Goal: Task Accomplishment & Management: Use online tool/utility

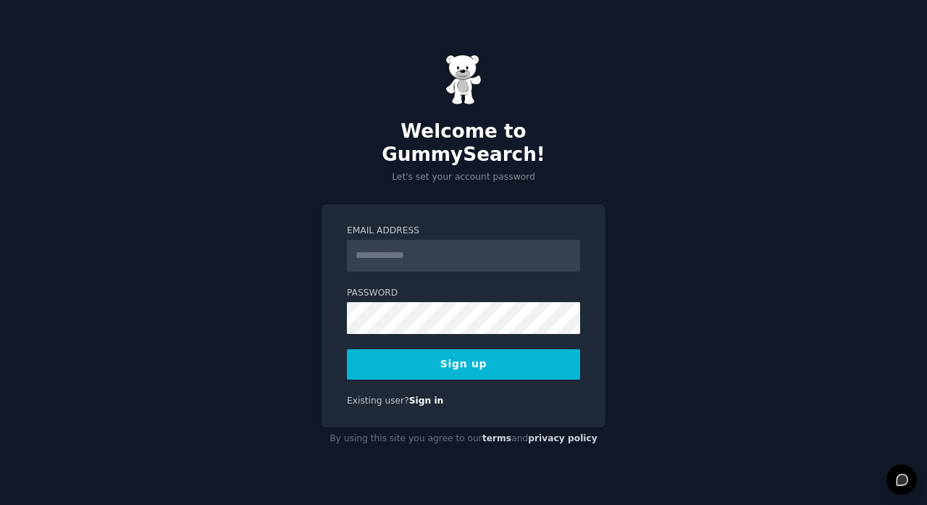
click at [494, 240] on input "Email Address" at bounding box center [463, 256] width 233 height 32
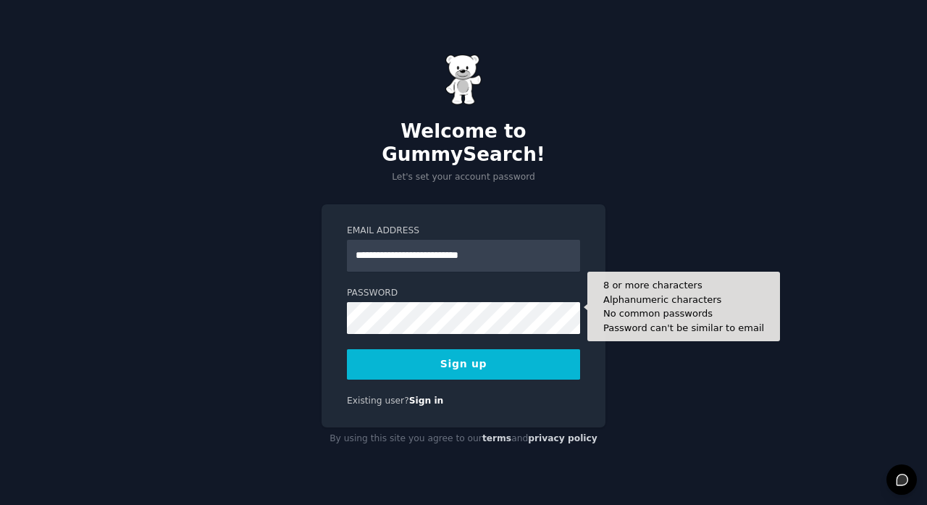
type input "**********"
click at [463, 352] on button "Sign up" at bounding box center [463, 364] width 233 height 30
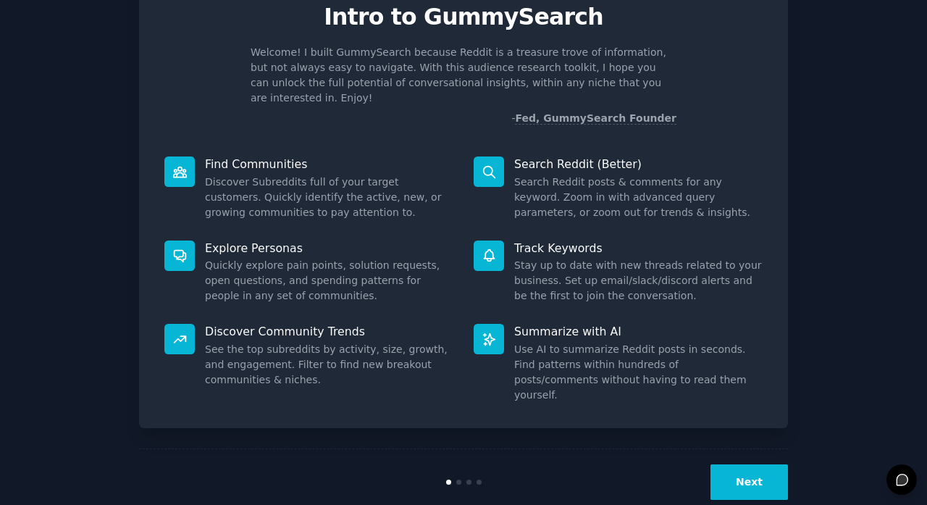
click at [745, 465] on button "Next" at bounding box center [748, 481] width 77 height 35
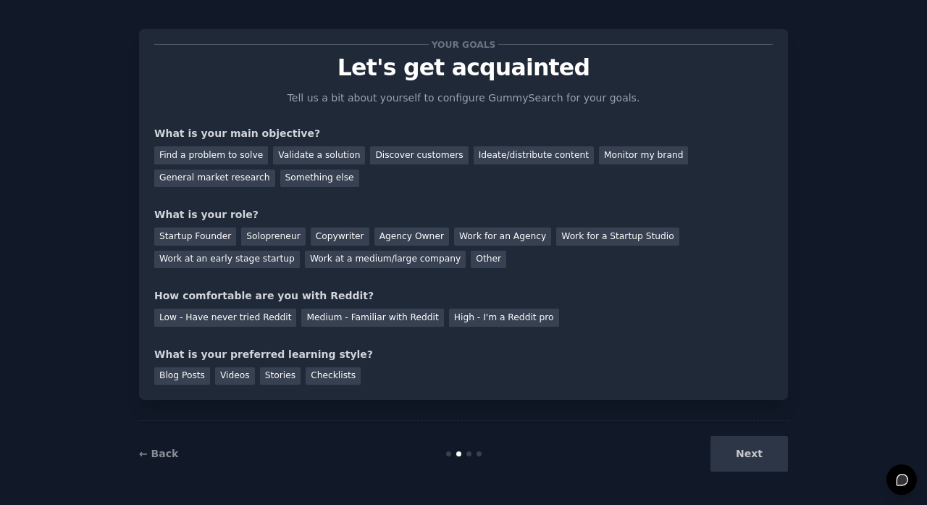
click at [745, 465] on div "Next" at bounding box center [679, 453] width 216 height 35
click at [746, 443] on div "Next" at bounding box center [679, 453] width 216 height 35
click at [471, 262] on div "Other" at bounding box center [488, 260] width 35 height 18
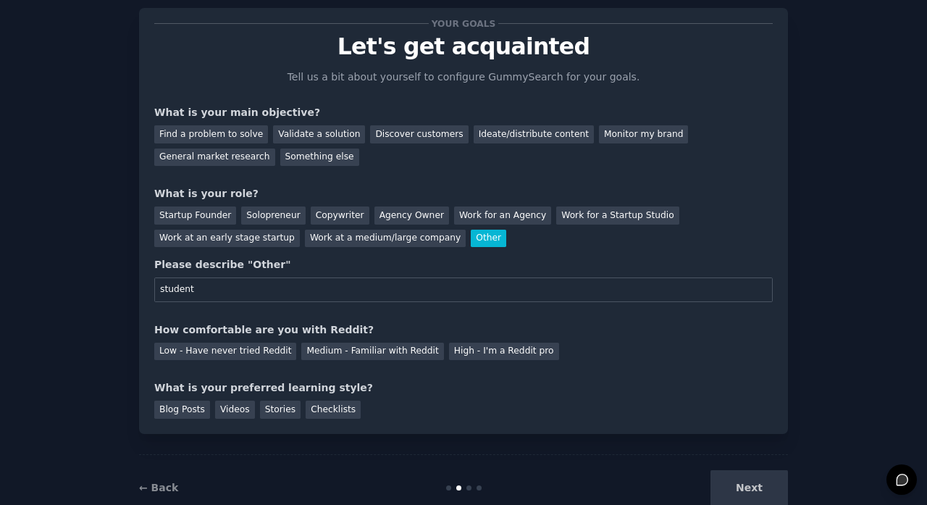
scroll to position [42, 0]
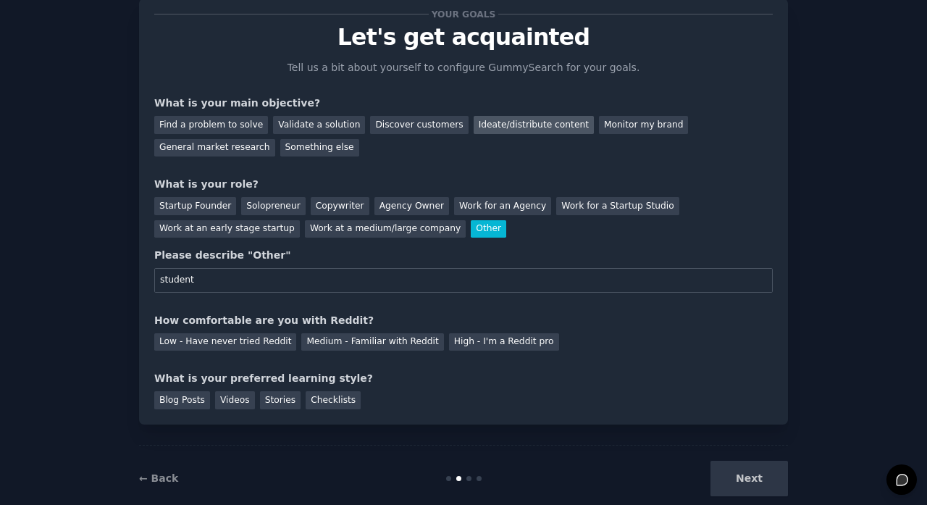
type input "student"
click at [546, 118] on div "Ideate/distribute content" at bounding box center [534, 125] width 120 height 18
click at [213, 340] on div "Low - Have never tried Reddit" at bounding box center [225, 342] width 142 height 18
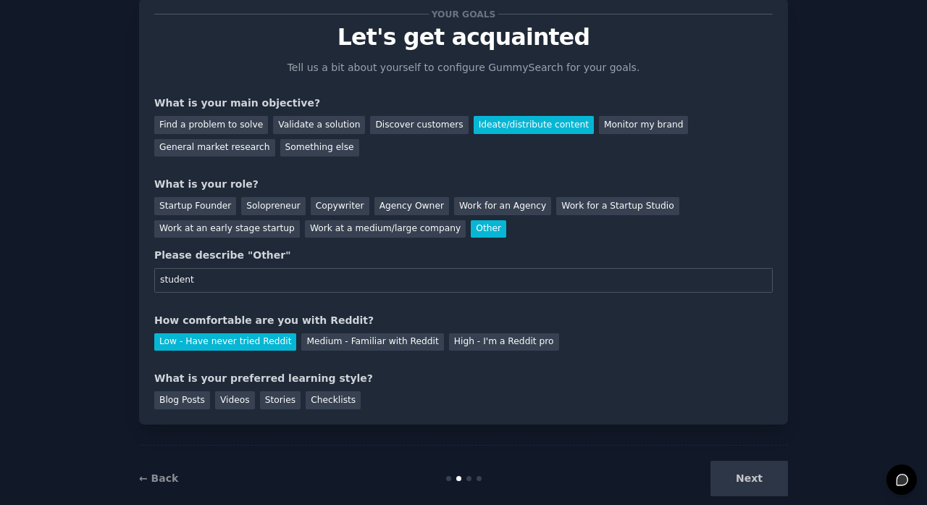
click at [296, 401] on div "Blog Posts Videos Stories Checklists" at bounding box center [463, 397] width 618 height 23
click at [293, 401] on div "Stories" at bounding box center [280, 400] width 41 height 18
click at [763, 474] on button "Next" at bounding box center [748, 477] width 77 height 35
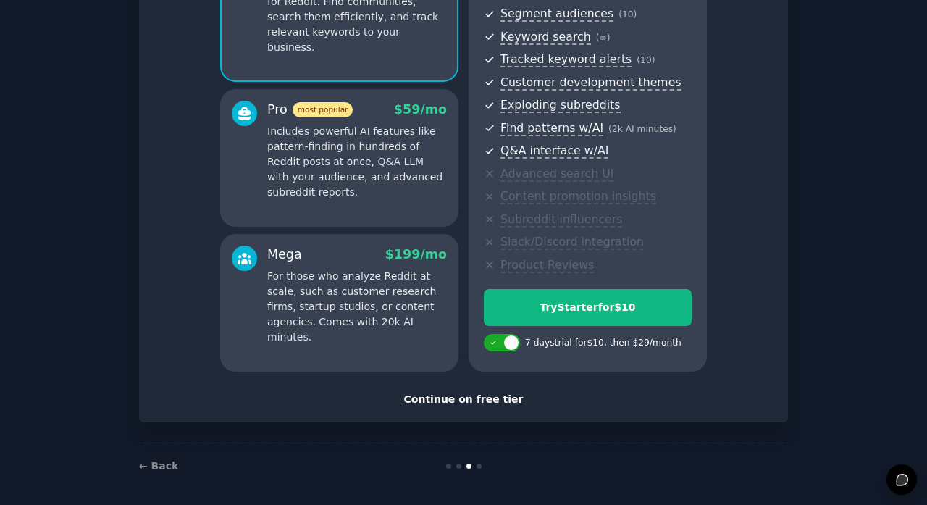
scroll to position [185, 0]
click at [485, 386] on div "Set up your account Choose your GummySearch flavor Enable 33% Annual Discount S…" at bounding box center [463, 139] width 618 height 537
click at [492, 397] on div "Continue on free tier" at bounding box center [463, 399] width 618 height 15
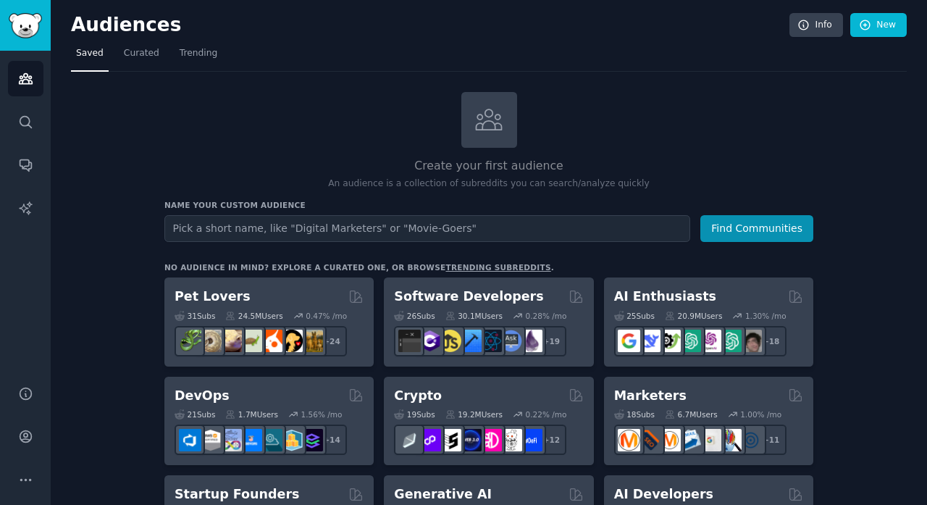
drag, startPoint x: 528, startPoint y: 1, endPoint x: 437, endPoint y: 0, distance: 91.2
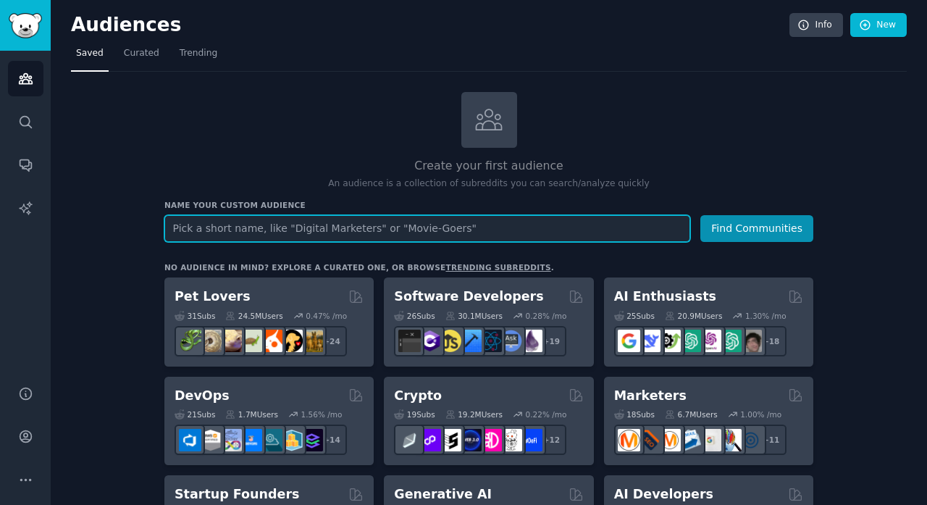
click at [343, 225] on input "text" at bounding box center [427, 228] width 526 height 27
type input "best belgian gin"
click at [757, 227] on button "Find Communities" at bounding box center [756, 228] width 113 height 27
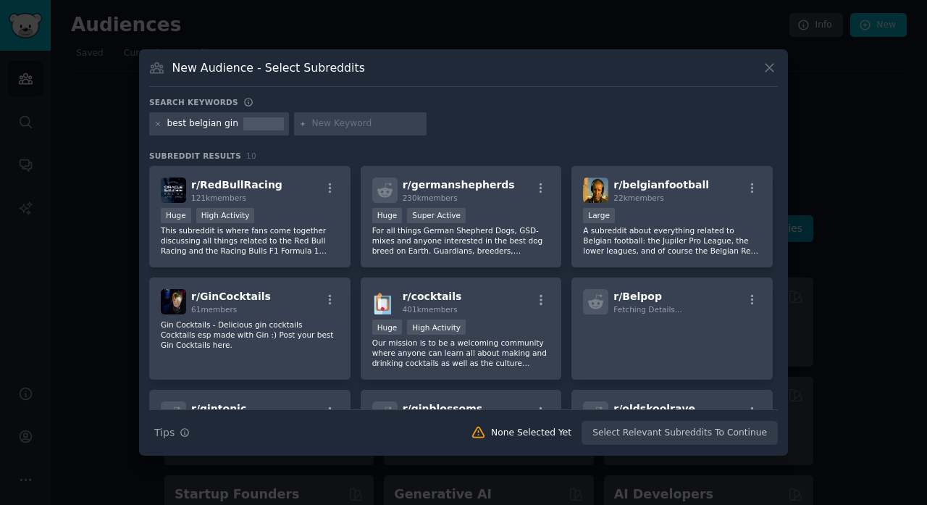
click at [772, 75] on icon at bounding box center [769, 67] width 15 height 15
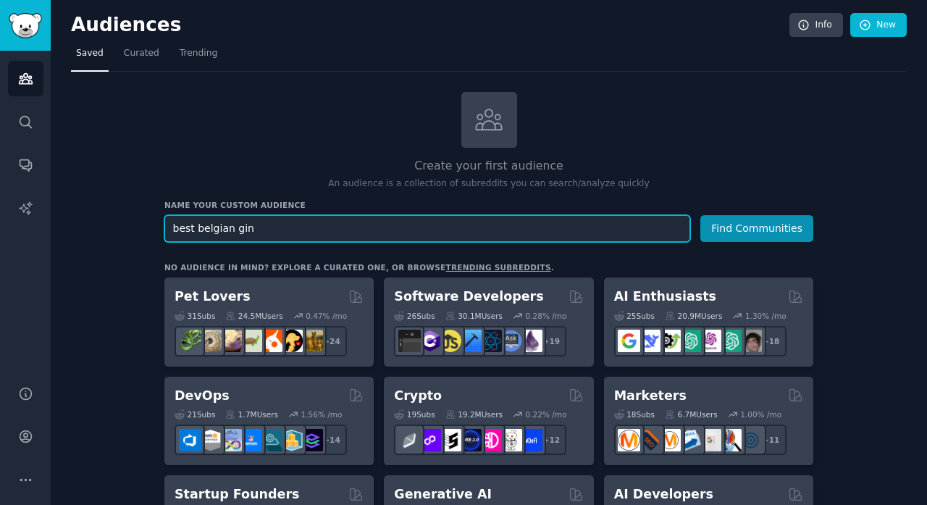
click at [308, 231] on input "best belgian gin" at bounding box center [427, 228] width 526 height 27
click at [757, 227] on button "Find Communities" at bounding box center [756, 228] width 113 height 27
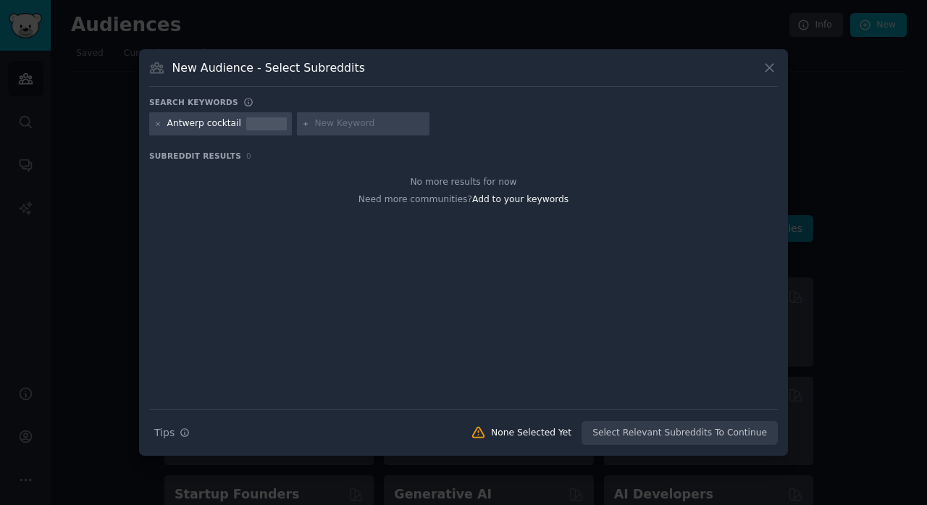
click at [767, 66] on icon at bounding box center [769, 68] width 8 height 8
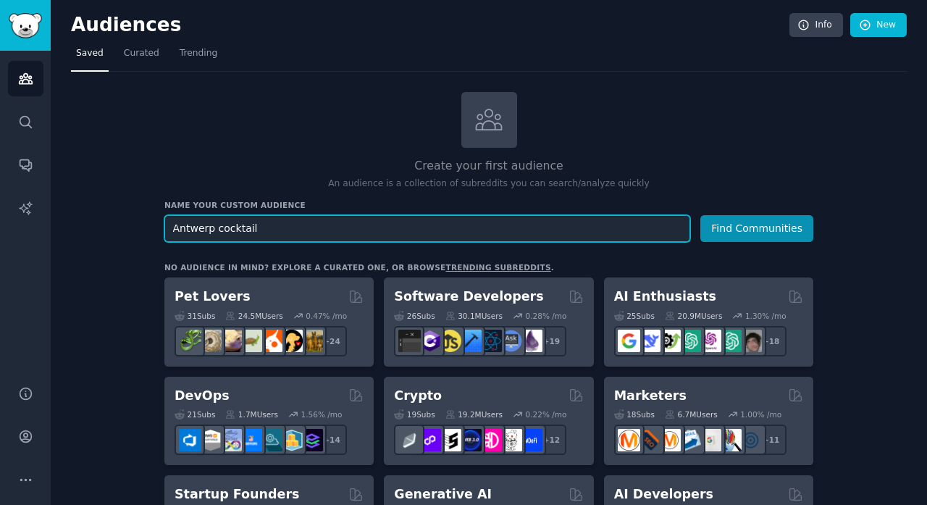
click at [311, 224] on input "Antwerp cocktail" at bounding box center [427, 228] width 526 height 27
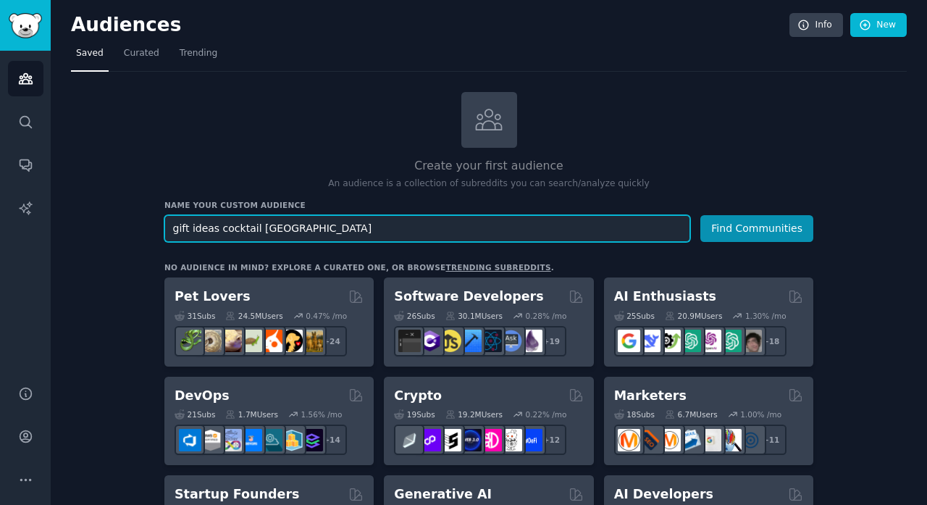
click at [757, 227] on button "Find Communities" at bounding box center [756, 228] width 113 height 27
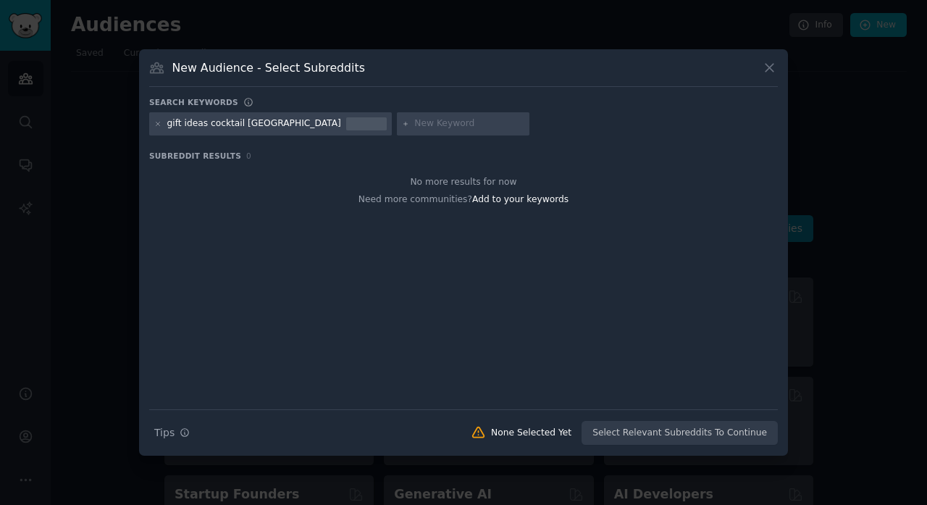
click at [771, 65] on icon at bounding box center [769, 67] width 15 height 15
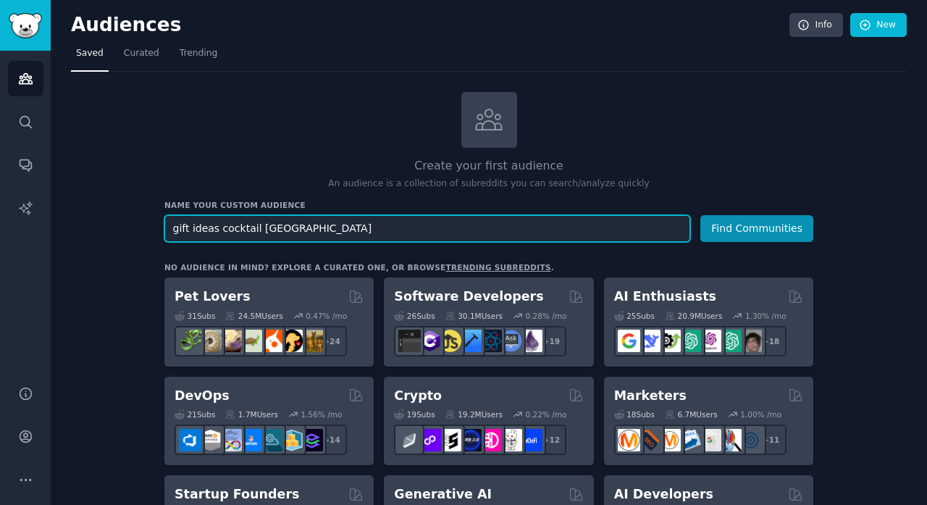
click at [320, 225] on input "gift ideas cocktail antwerp" at bounding box center [427, 228] width 526 height 27
click at [757, 227] on button "Find Communities" at bounding box center [756, 228] width 113 height 27
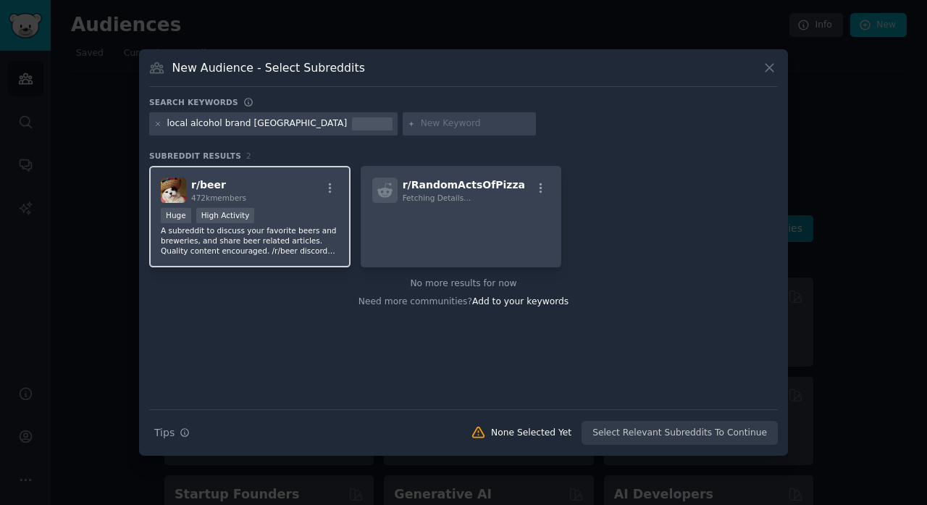
click at [279, 245] on p "A subreddit to discuss your favorite beers and breweries, and share beer relate…" at bounding box center [250, 240] width 178 height 30
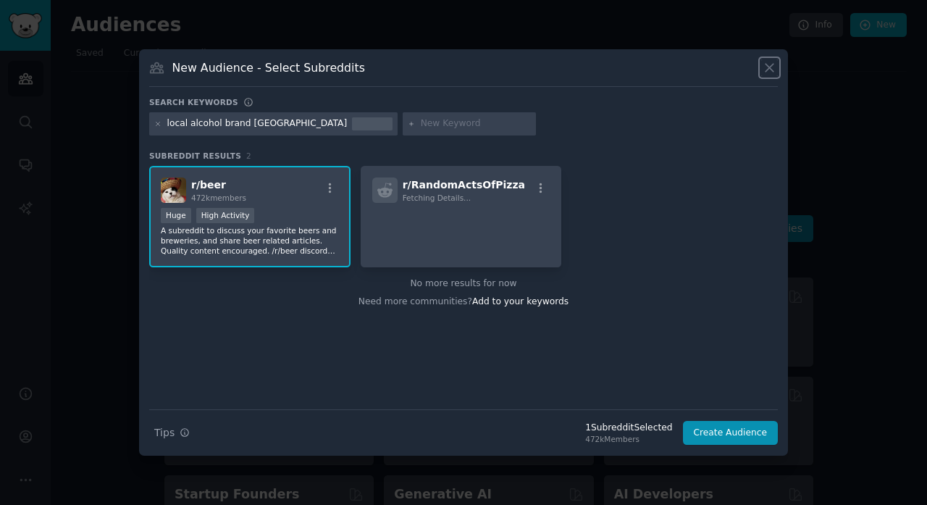
click at [773, 63] on icon at bounding box center [769, 67] width 15 height 15
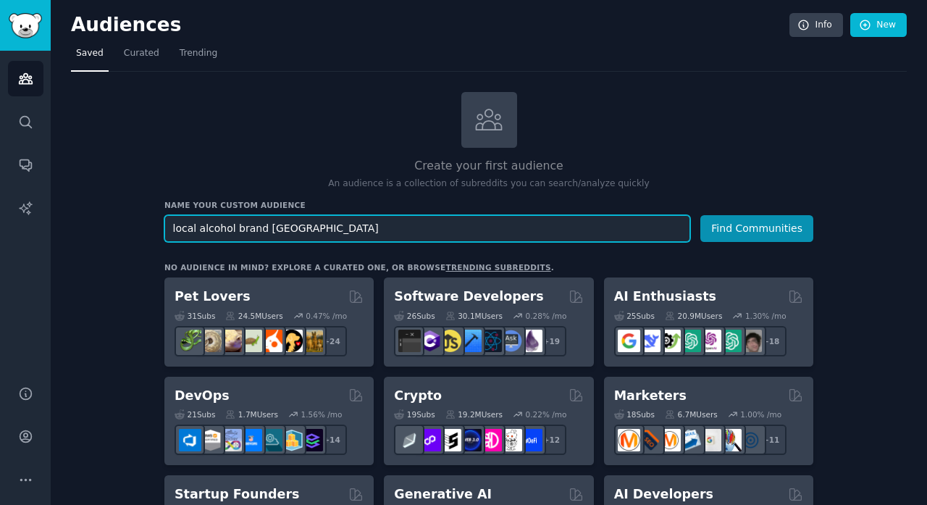
click at [315, 232] on input "local alcohol brand belgium" at bounding box center [427, 228] width 526 height 27
click at [757, 227] on button "Find Communities" at bounding box center [756, 228] width 113 height 27
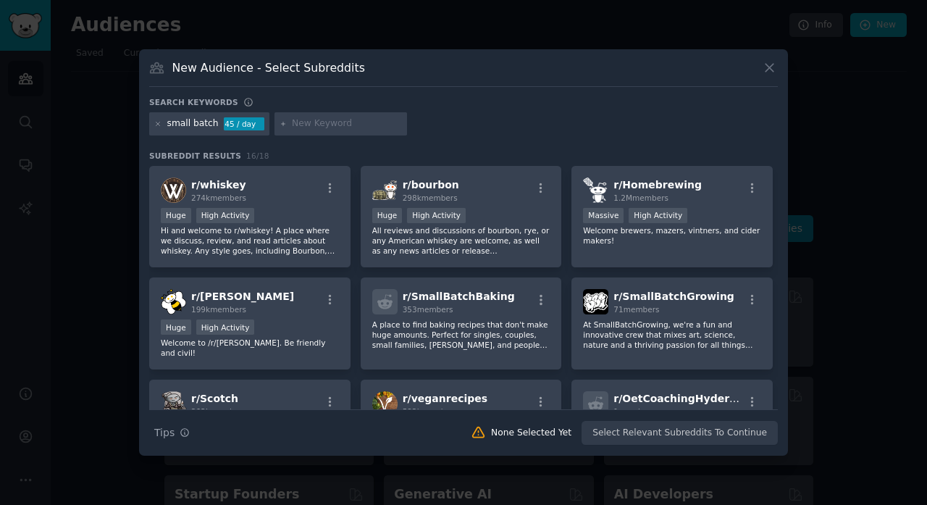
click at [769, 72] on icon at bounding box center [769, 67] width 15 height 15
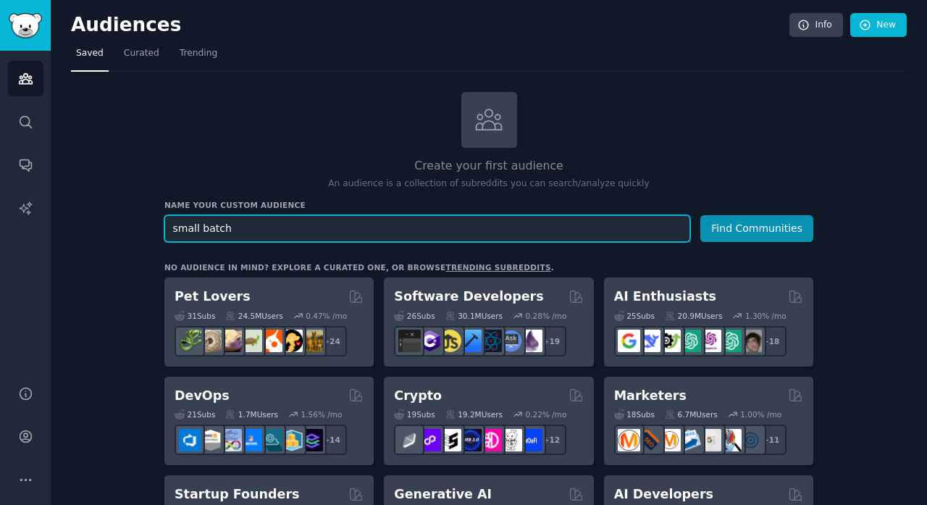
click at [273, 230] on input "small batch" at bounding box center [427, 228] width 526 height 27
click at [757, 227] on button "Find Communities" at bounding box center [756, 228] width 113 height 27
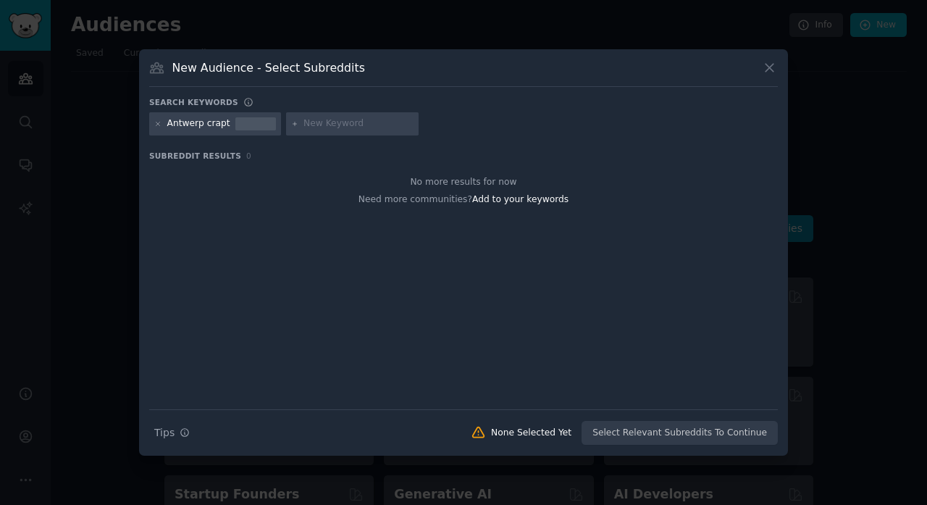
click at [771, 72] on icon at bounding box center [769, 67] width 15 height 15
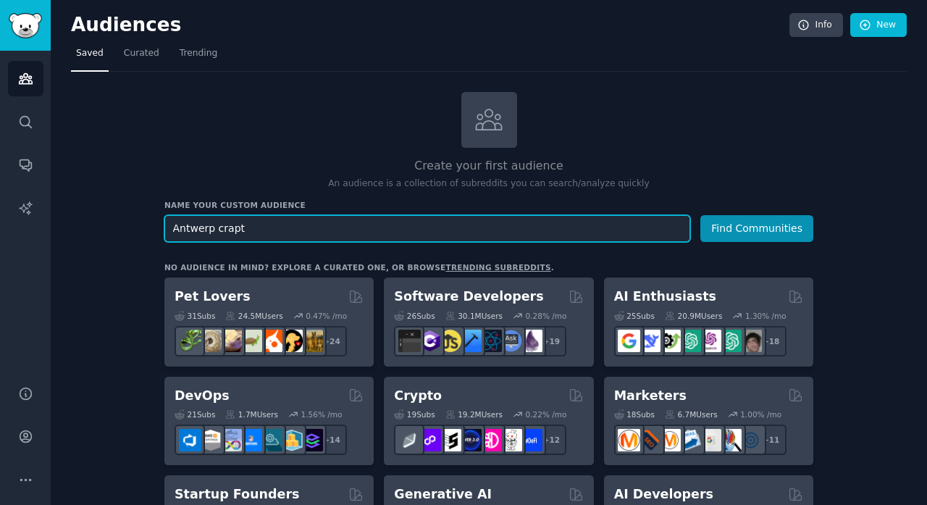
drag, startPoint x: 294, startPoint y: 232, endPoint x: 269, endPoint y: 226, distance: 25.3
click at [269, 226] on input "Antwerp crapt" at bounding box center [427, 228] width 526 height 27
type input "Antwerp craft"
click at [757, 227] on button "Find Communities" at bounding box center [756, 228] width 113 height 27
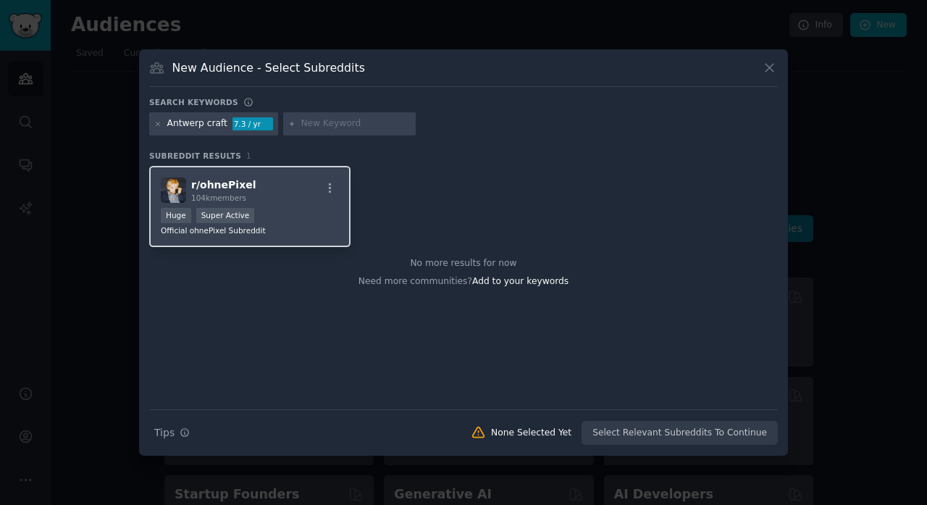
click at [258, 172] on div "r/ ohnePixel 104k members >= 95th percentile for submissions / day Huge Super A…" at bounding box center [249, 207] width 201 height 82
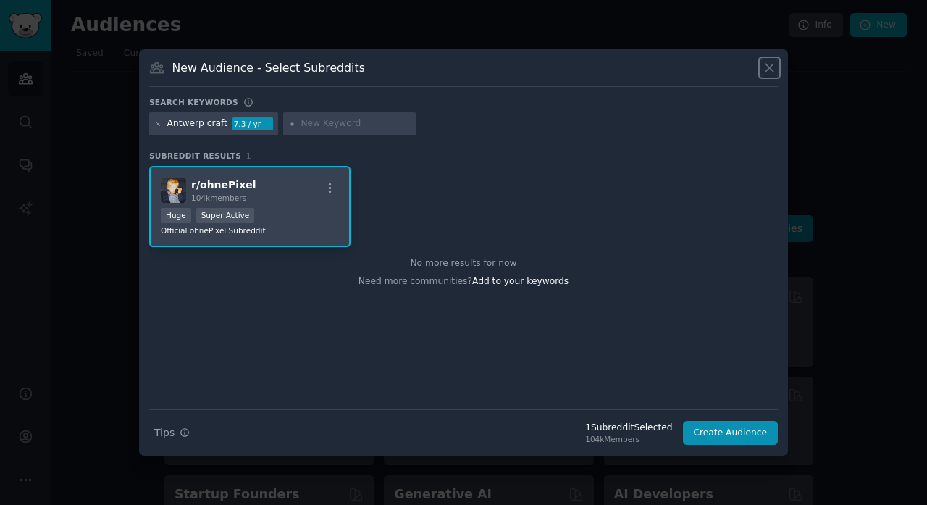
click at [773, 65] on icon at bounding box center [769, 68] width 8 height 8
